Goal: Task Accomplishment & Management: Use online tool/utility

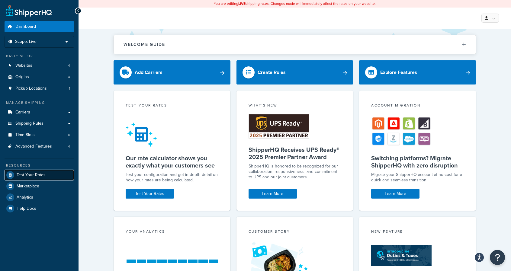
click at [33, 174] on span "Test Your Rates" at bounding box center [31, 175] width 29 height 5
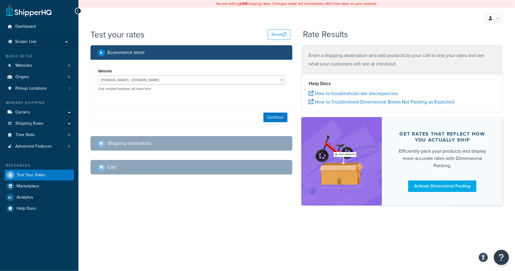
click at [270, 87] on p "Only enabled websites will show here" at bounding box center [191, 89] width 187 height 5
click at [247, 84] on select "[DOMAIN_NAME] - [DOMAIN_NAME] Live Jomashop - [URL][DOMAIN_NAME] TEST - [DOMAIN…" at bounding box center [191, 79] width 187 height 9
select select "c593598c520429d542d6944a9ea1c6d4"
click at [98, 76] on select "[DOMAIN_NAME] - [DOMAIN_NAME] Live Jomashop - [URL][DOMAIN_NAME] TEST - [DOMAIN…" at bounding box center [191, 79] width 187 height 9
click at [269, 117] on button "Continue" at bounding box center [275, 118] width 24 height 10
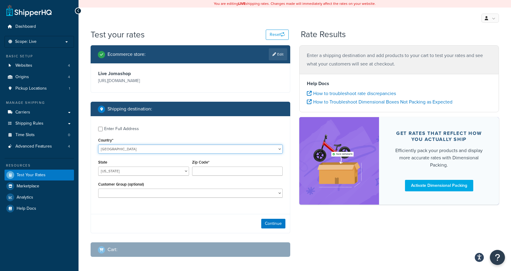
click at [118, 152] on select "[GEOGRAPHIC_DATA] [GEOGRAPHIC_DATA] [GEOGRAPHIC_DATA] [GEOGRAPHIC_DATA] [GEOGRA…" at bounding box center [190, 149] width 184 height 9
select select "LV"
click at [98, 145] on select "[GEOGRAPHIC_DATA] [GEOGRAPHIC_DATA] [GEOGRAPHIC_DATA] [GEOGRAPHIC_DATA] [GEOGRA…" at bounding box center [190, 149] width 184 height 9
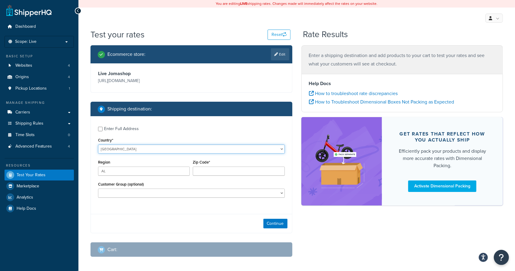
type input "AL"
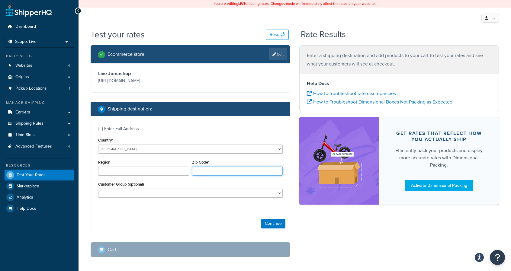
click at [248, 173] on input "Zip Code*" at bounding box center [237, 171] width 91 height 9
type input "11215"
click at [273, 223] on button "Continue" at bounding box center [273, 224] width 24 height 10
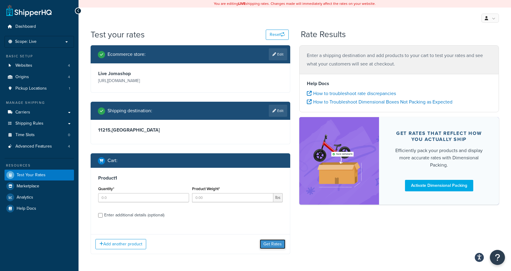
click at [273, 242] on button "Get Rates" at bounding box center [272, 244] width 26 height 10
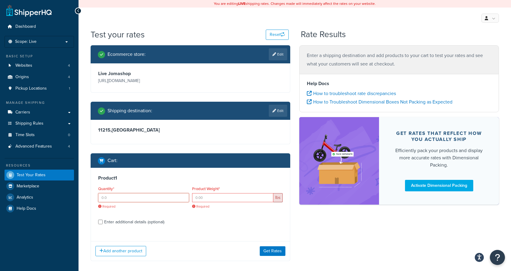
click at [153, 195] on input "Quantity*" at bounding box center [143, 197] width 91 height 9
click at [153, 195] on input "1" at bounding box center [143, 197] width 91 height 9
type input "1"
click at [201, 200] on input "Product Weight*" at bounding box center [232, 197] width 81 height 9
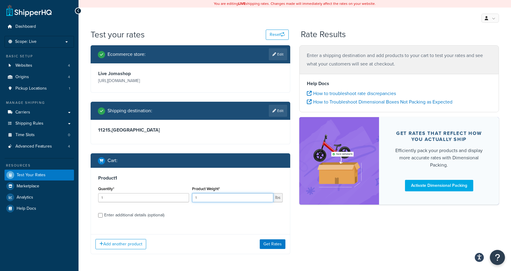
type input "1"
click at [147, 216] on div "Enter additional details (optional)" at bounding box center [134, 215] width 60 height 8
click at [103, 216] on input "Enter additional details (optional)" at bounding box center [100, 215] width 5 height 5
checkbox input "true"
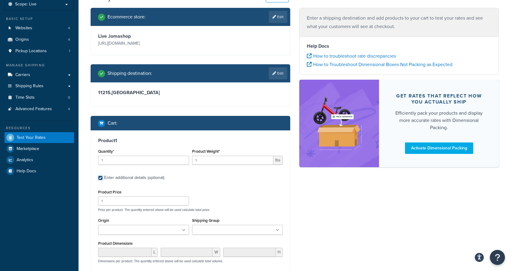
scroll to position [38, 0]
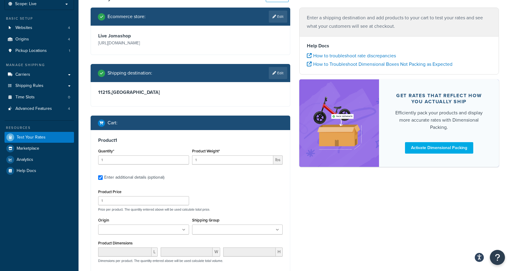
click at [232, 228] on input "Shipping Group" at bounding box center [220, 230] width 53 height 7
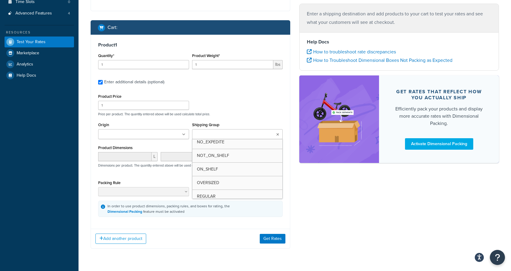
scroll to position [85, 0]
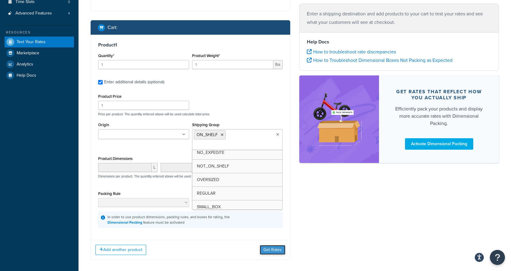
click at [276, 248] on button "Get Rates" at bounding box center [272, 250] width 26 height 10
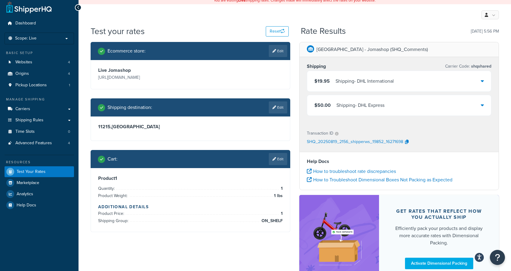
scroll to position [50, 0]
